Goal: Information Seeking & Learning: Learn about a topic

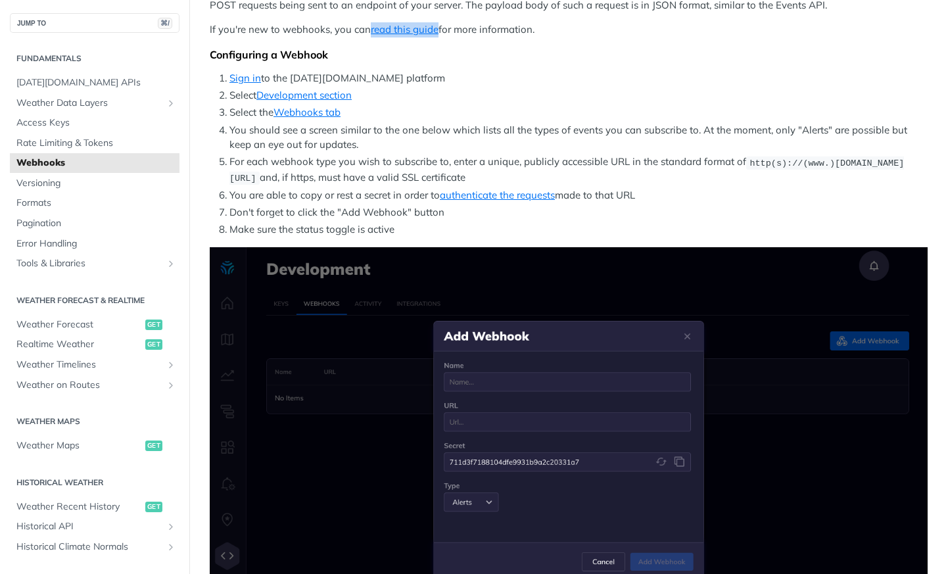
scroll to position [166, 0]
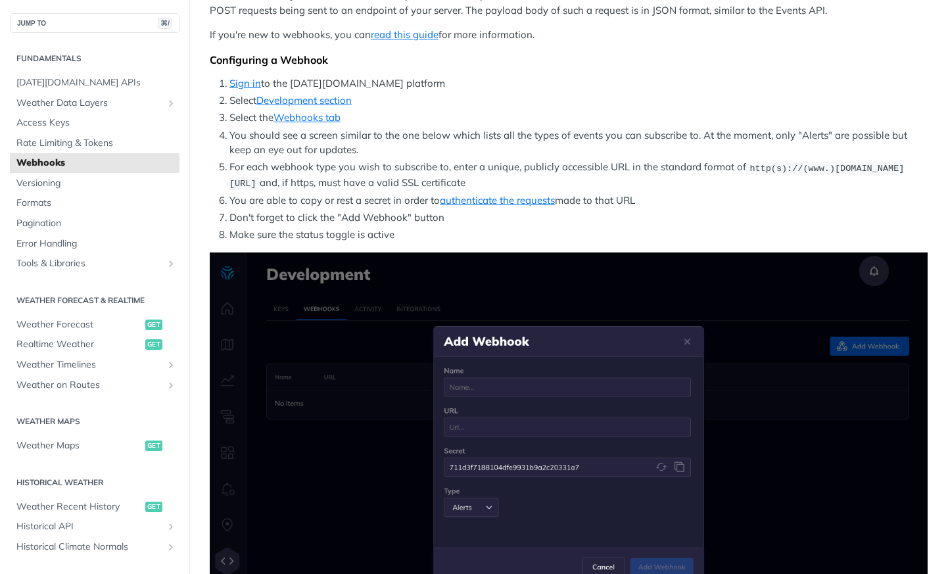
click at [577, 232] on li "Make sure the status toggle is active" at bounding box center [578, 234] width 698 height 15
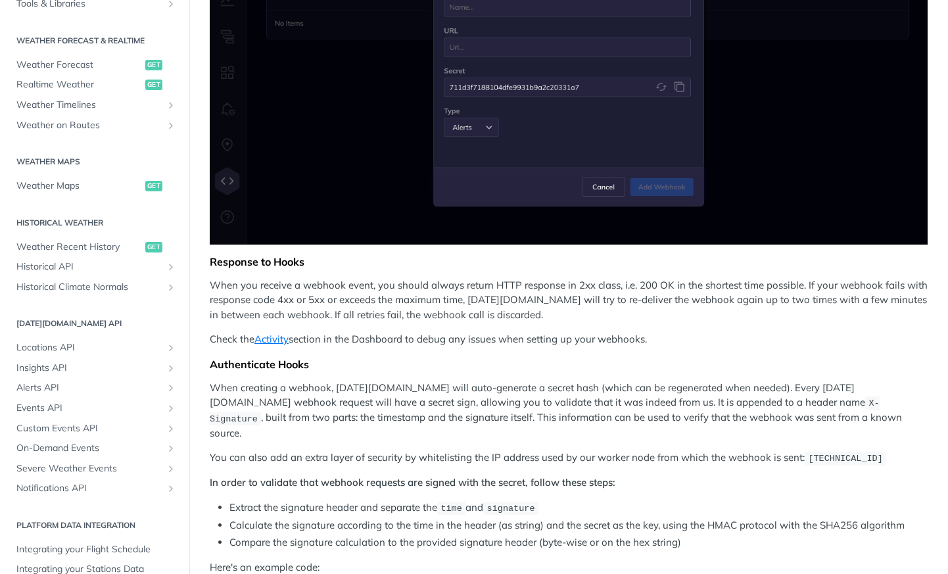
scroll to position [299, 0]
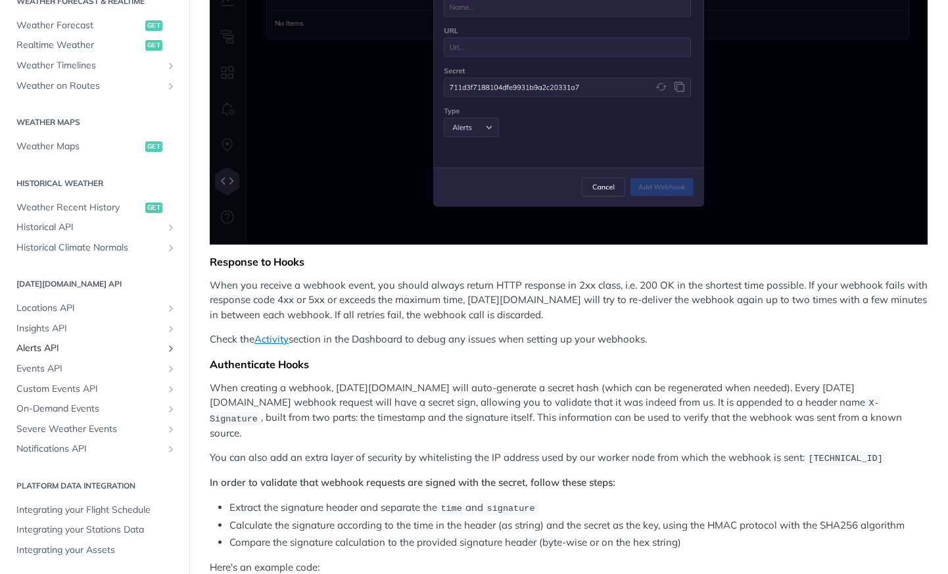
click at [92, 353] on span "Alerts API" at bounding box center [89, 348] width 146 height 13
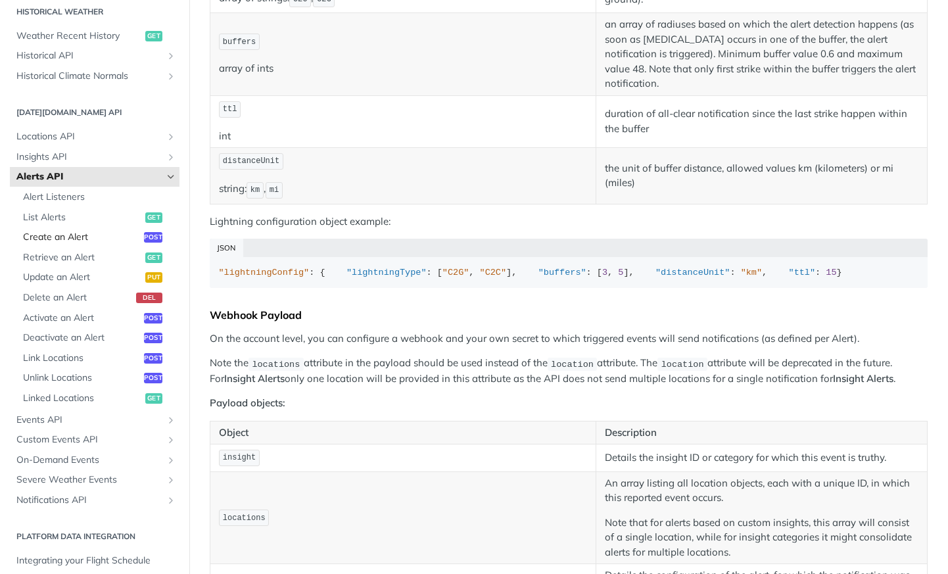
scroll to position [522, 0]
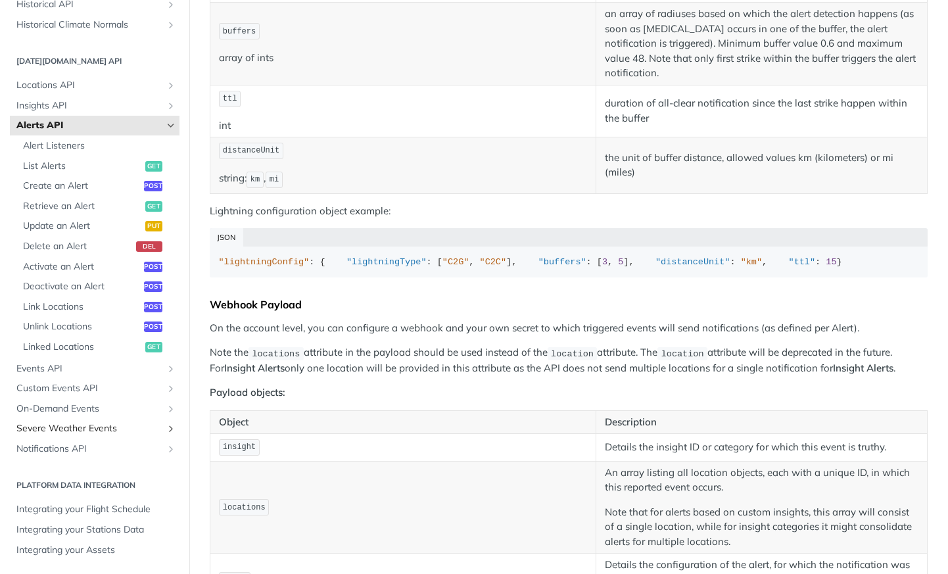
click at [105, 426] on span "Severe Weather Events" at bounding box center [89, 428] width 146 height 13
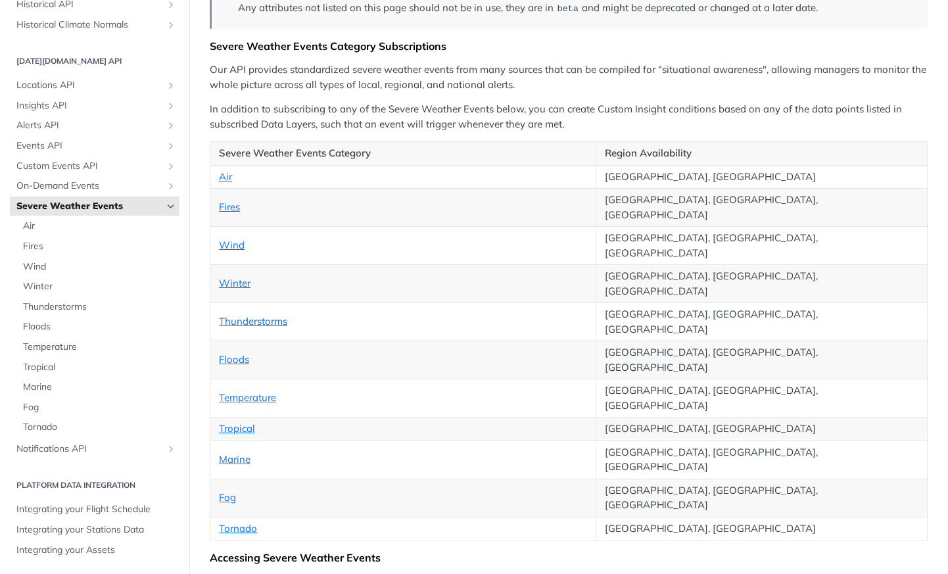
scroll to position [168, 0]
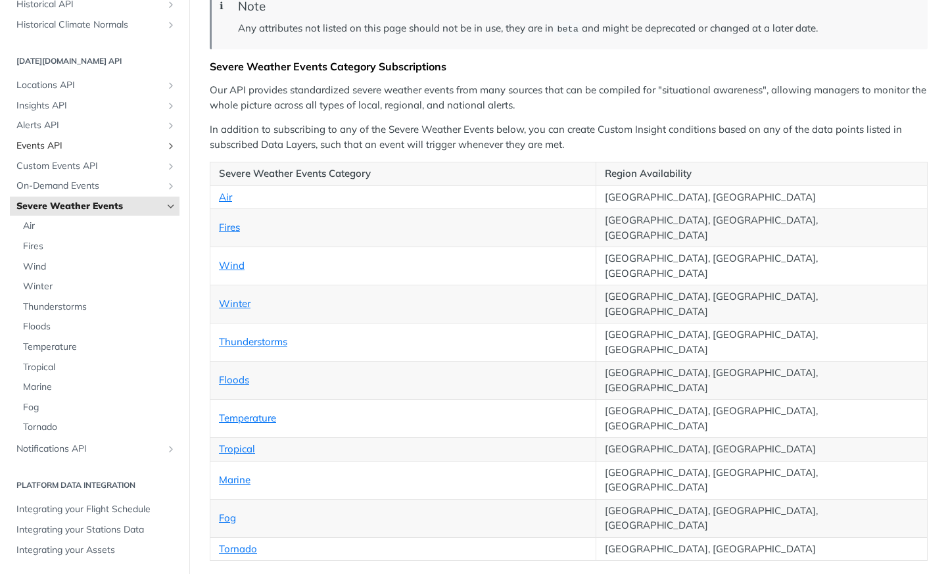
click at [43, 146] on span "Events API" at bounding box center [89, 145] width 146 height 13
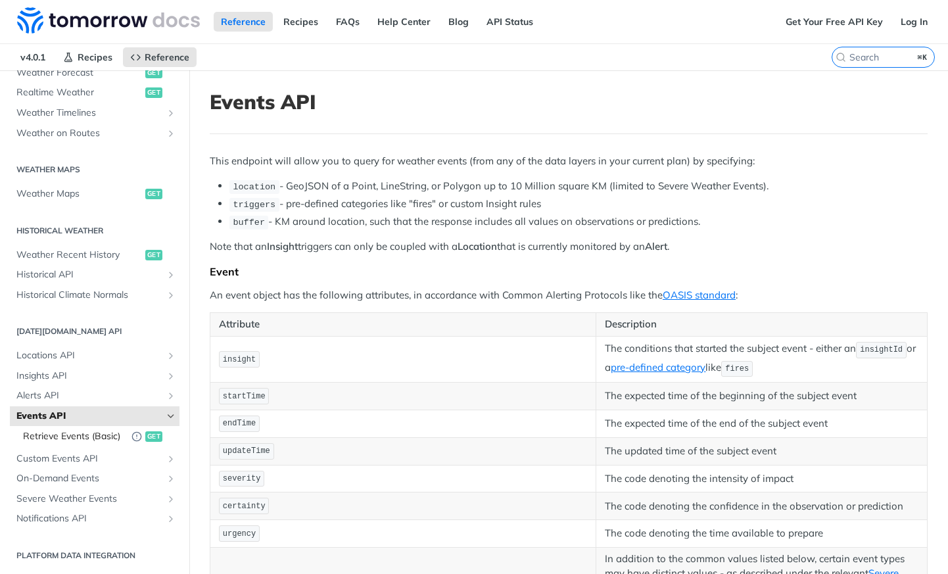
click at [97, 437] on span "Retrieve Events (Basic)" at bounding box center [74, 436] width 102 height 13
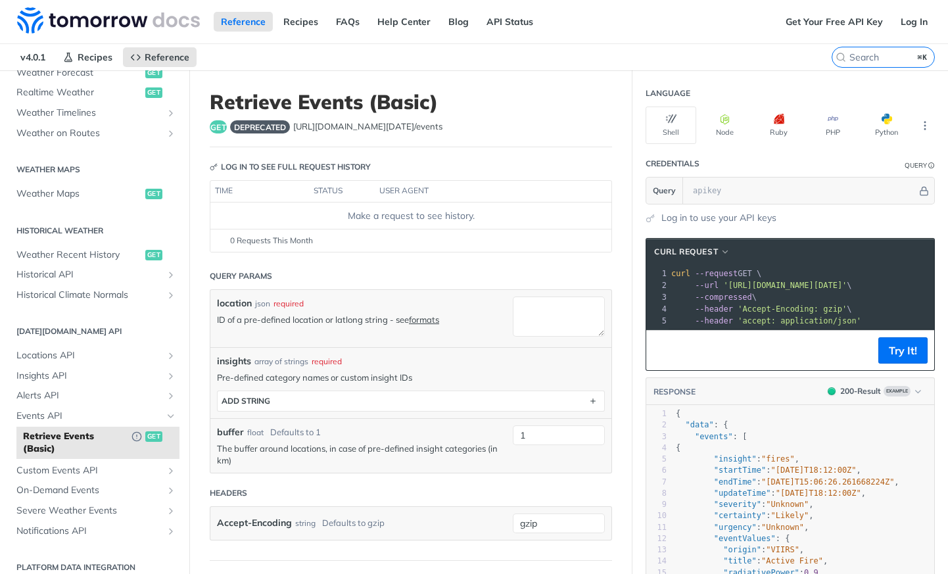
click at [269, 133] on span "deprecated" at bounding box center [260, 126] width 60 height 13
click at [272, 121] on span "deprecated" at bounding box center [260, 126] width 60 height 13
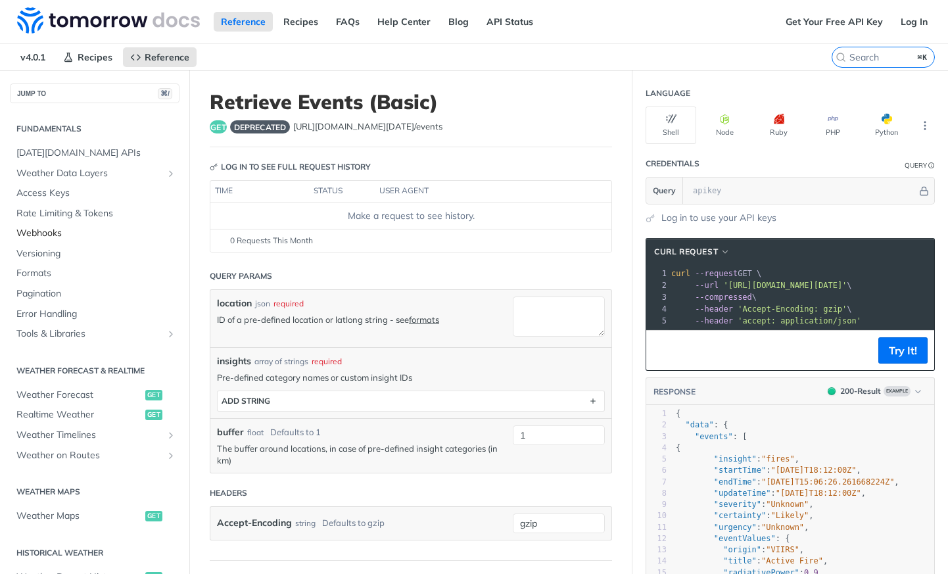
click at [119, 231] on span "Webhooks" at bounding box center [96, 233] width 160 height 13
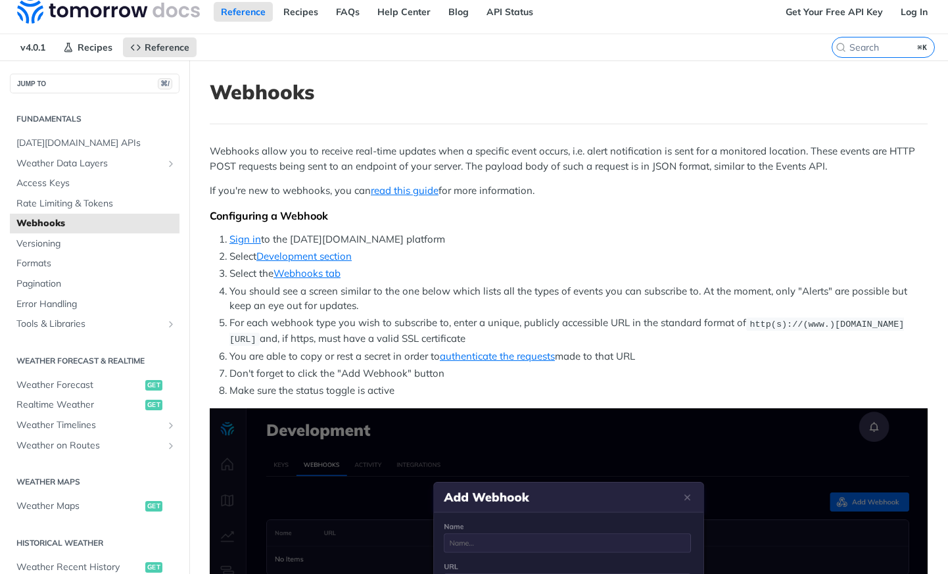
scroll to position [12, 0]
